Goal: Task Accomplishment & Management: Complete application form

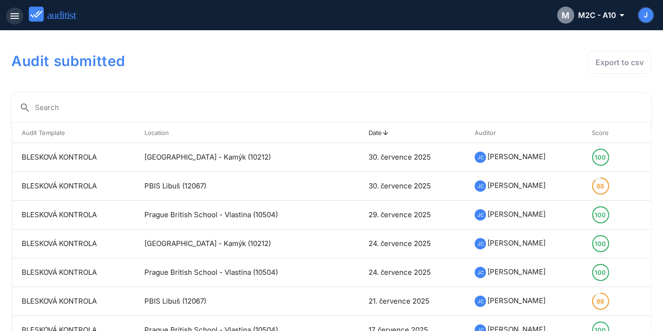
click at [19, 15] on icon "menu" at bounding box center [14, 15] width 11 height 11
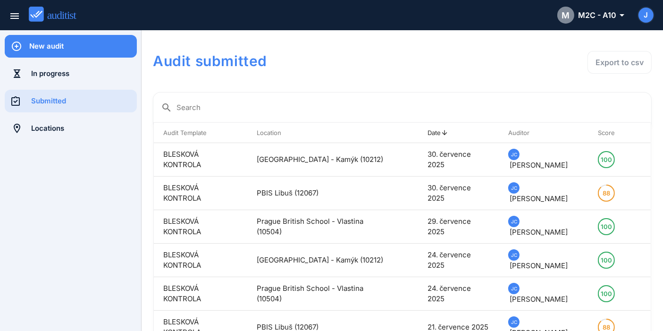
click at [56, 46] on div "New audit" at bounding box center [83, 46] width 108 height 10
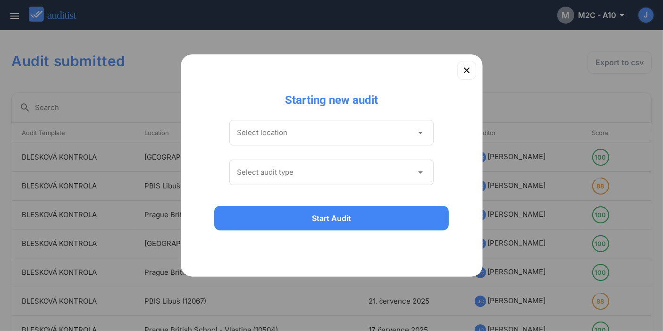
click at [321, 146] on div "Select location arrow_drop_down" at bounding box center [331, 137] width 205 height 35
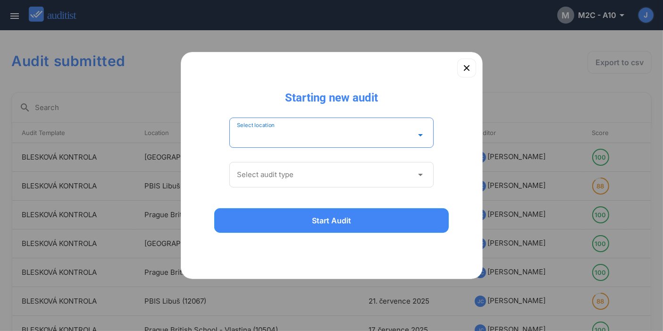
click at [323, 137] on input "Select location" at bounding box center [325, 134] width 177 height 15
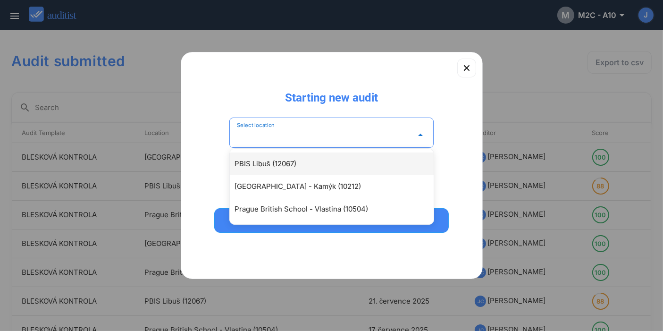
click at [318, 165] on div "PBIS Libuš (12067)" at bounding box center [337, 163] width 204 height 11
type input "**********"
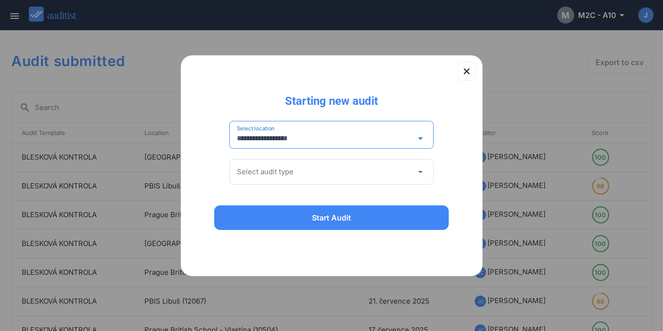
click at [319, 173] on input "Select audit type" at bounding box center [325, 171] width 177 height 15
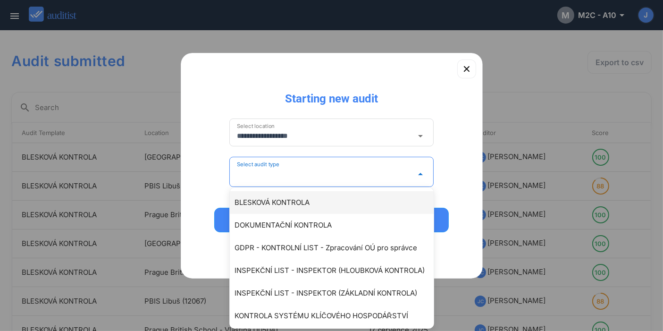
click at [314, 201] on div "BLESKOVÁ KONTROLA" at bounding box center [337, 202] width 204 height 11
type input "**********"
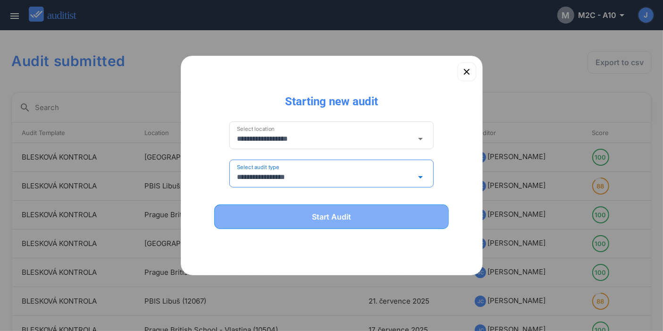
click at [314, 212] on div "Start Audit" at bounding box center [332, 216] width 211 height 11
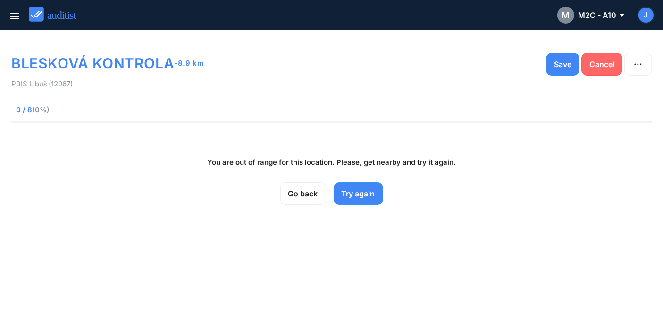
click at [604, 68] on div "Cancel" at bounding box center [602, 64] width 25 height 11
